Goal: Task Accomplishment & Management: Manage account settings

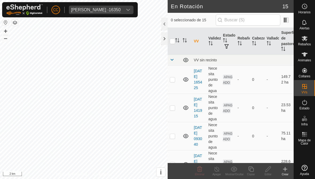
click at [167, 40] on div at bounding box center [164, 38] width 6 height 13
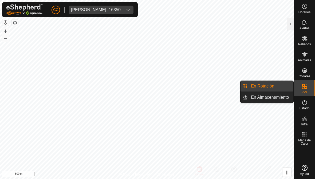
click at [253, 83] on link "En Rotación" at bounding box center [271, 86] width 46 height 11
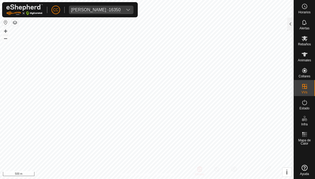
click at [290, 22] on div at bounding box center [290, 24] width 6 height 13
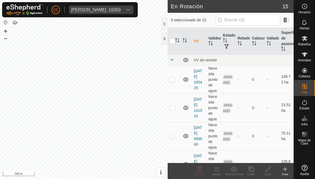
click at [282, 171] on icon at bounding box center [285, 169] width 6 height 6
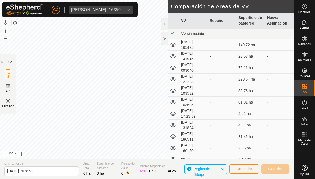
click at [242, 166] on button "Cancelar" at bounding box center [244, 169] width 30 height 9
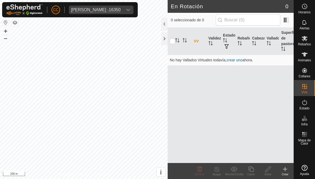
click at [287, 172] on icon at bounding box center [285, 169] width 6 height 6
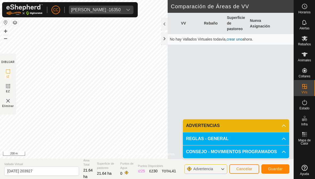
click at [276, 172] on button "Guardar" at bounding box center [275, 169] width 28 height 9
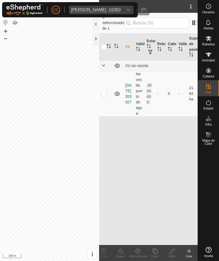
click at [130, 11] on icon "dropdown trigger" at bounding box center [128, 10] width 4 height 4
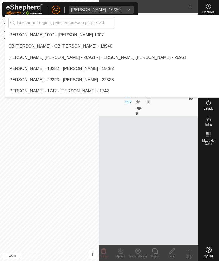
scroll to position [832, 0]
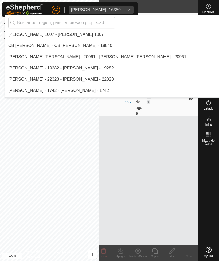
click at [36, 23] on input "text" at bounding box center [61, 22] width 107 height 11
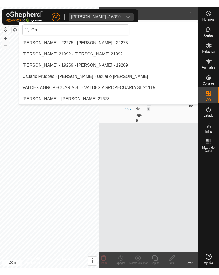
scroll to position [0, 0]
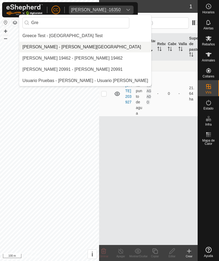
type input "Gre"
click at [40, 46] on div "[PERSON_NAME] - [PERSON_NAME][GEOGRAPHIC_DATA]" at bounding box center [81, 47] width 119 height 6
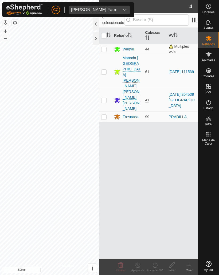
click at [94, 38] on div at bounding box center [96, 38] width 6 height 13
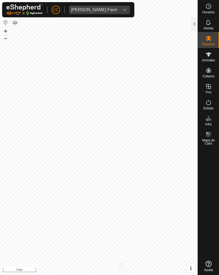
click at [193, 24] on div at bounding box center [194, 24] width 6 height 13
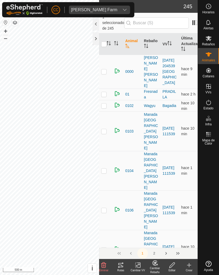
click at [122, 179] on icon at bounding box center [121, 265] width 6 height 6
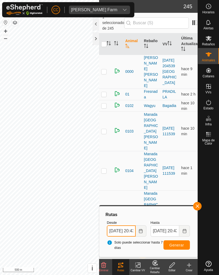
click at [128, 179] on input "[DATE] 20:43" at bounding box center [121, 231] width 29 height 11
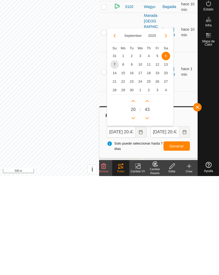
click at [125, 151] on span "1" at bounding box center [123, 155] width 9 height 9
type input "[DATE] 20:43"
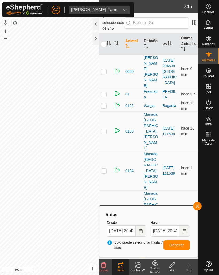
click at [176, 179] on span "Generar" at bounding box center [176, 245] width 15 height 4
click at [211, 138] on es-heatmap-svg-icon at bounding box center [209, 134] width 10 height 9
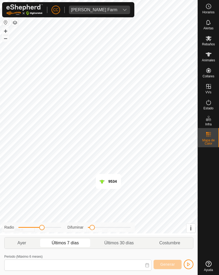
type input "[DATE] - [DATE]"
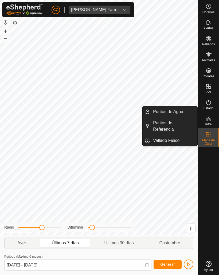
click at [165, 139] on span "Vallado Físico" at bounding box center [166, 141] width 26 height 6
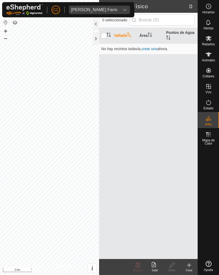
click at [156, 179] on icon at bounding box center [155, 265] width 6 height 6
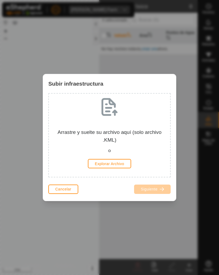
click at [63, 179] on span "Cancelar" at bounding box center [63, 189] width 16 height 4
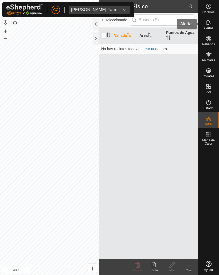
click at [209, 24] on icon at bounding box center [208, 22] width 6 height 6
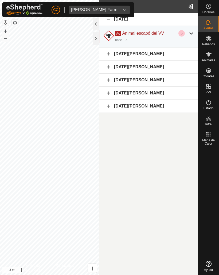
click at [192, 35] on div at bounding box center [191, 33] width 6 height 6
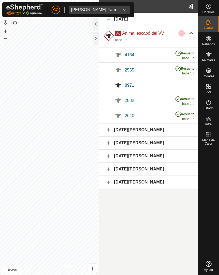
click at [110, 11] on span "[PERSON_NAME] Farm" at bounding box center [94, 10] width 50 height 9
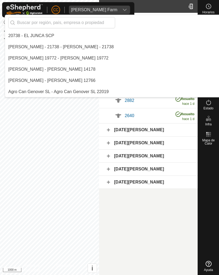
scroll to position [1503, 0]
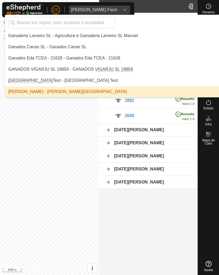
click at [39, 22] on input "text" at bounding box center [61, 22] width 107 height 11
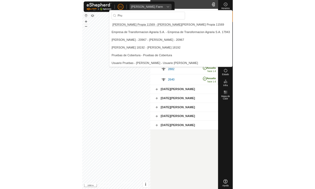
scroll to position [0, 0]
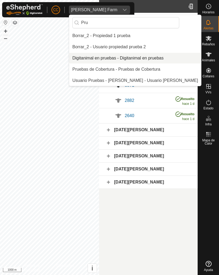
type input "Pru"
click at [95, 63] on li "Digitanimal en pruebas - Digitanimal en pruebas" at bounding box center [135, 58] width 132 height 11
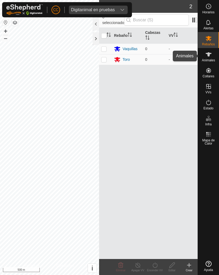
click at [216, 60] on div "Animales" at bounding box center [208, 56] width 21 height 16
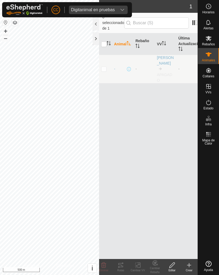
click at [190, 179] on icon at bounding box center [189, 265] width 6 height 6
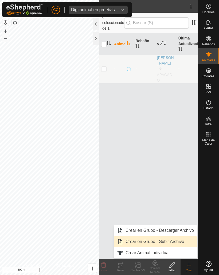
click at [149, 179] on link "Crear en Grupo - Subir Archivo" at bounding box center [155, 242] width 83 height 11
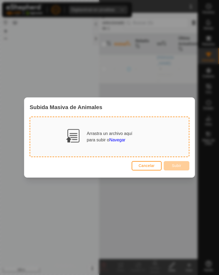
click at [151, 166] on span "Cancelar" at bounding box center [147, 166] width 16 height 4
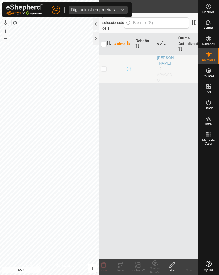
click at [192, 179] on icon at bounding box center [189, 265] width 6 height 6
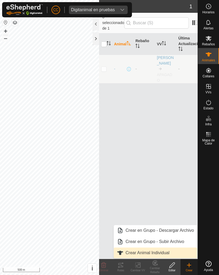
click at [143, 179] on span "Crear Animal Individual" at bounding box center [148, 253] width 44 height 6
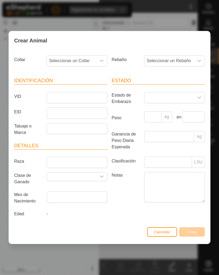
click at [156, 179] on div "Crear Animal Collar Seleccionar un Collar Rebaño Seleccionar un Rebaño Identifi…" at bounding box center [109, 137] width 219 height 275
click at [163, 179] on button "Cancelar" at bounding box center [162, 232] width 30 height 9
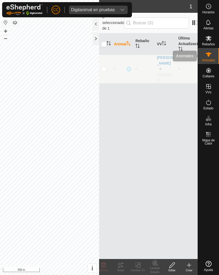
click at [212, 62] on span "Animales" at bounding box center [208, 60] width 13 height 3
click at [93, 37] on div at bounding box center [96, 38] width 6 height 13
